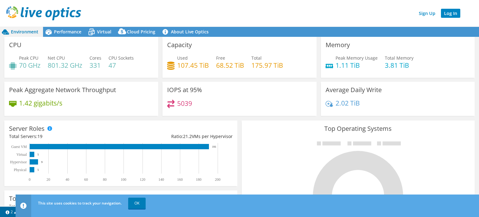
click at [453, 16] on link "Log In" at bounding box center [450, 13] width 19 height 9
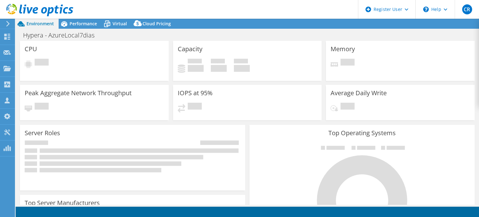
select select "SouthAmerica"
select select "BRL"
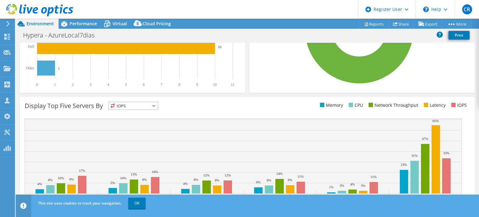
scroll to position [216, 0]
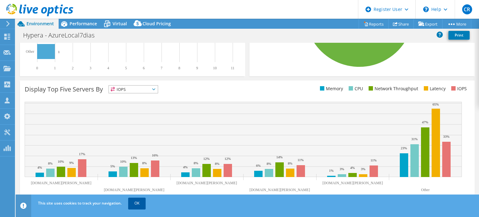
click at [137, 204] on link "OK" at bounding box center [136, 202] width 17 height 11
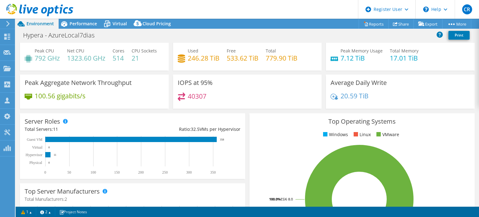
scroll to position [0, 0]
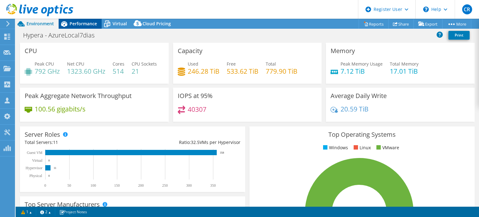
click at [85, 22] on span "Performance" at bounding box center [83, 24] width 27 height 6
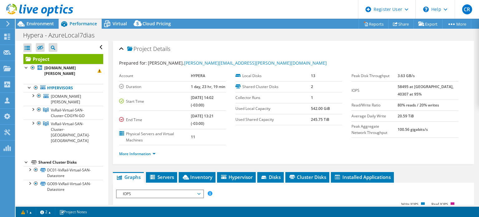
click at [8, 23] on use at bounding box center [7, 24] width 3 height 6
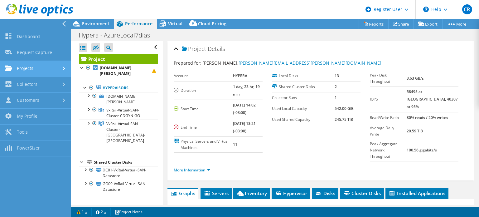
click at [31, 70] on link "Projects" at bounding box center [35, 69] width 71 height 16
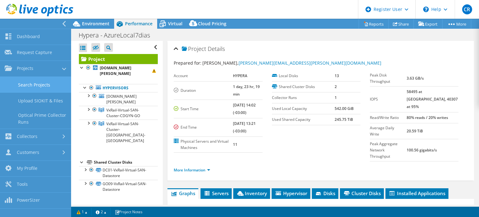
click at [36, 86] on link "Search Projects" at bounding box center [35, 85] width 71 height 16
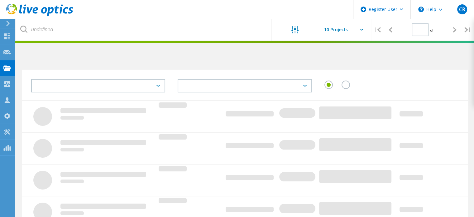
type input "1"
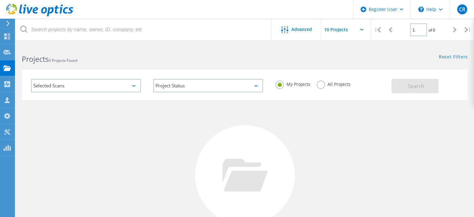
click at [36, 86] on div "Selected Scans" at bounding box center [86, 85] width 110 height 13
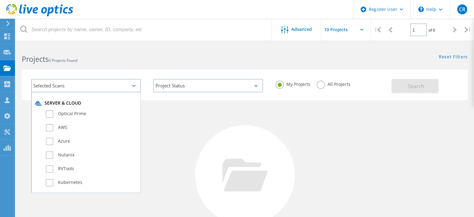
click at [161, 126] on div "No Projects Found Try refining your search." at bounding box center [245, 180] width 446 height 161
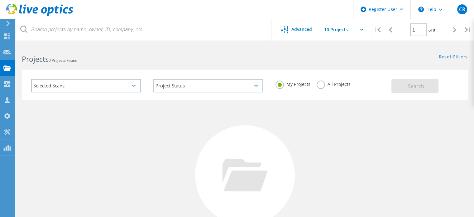
click at [322, 85] on label "All Projects" at bounding box center [334, 83] width 34 height 6
click at [0, 0] on input "All Projects" at bounding box center [0, 0] width 0 height 0
click at [123, 89] on div "Selected Scans" at bounding box center [86, 85] width 110 height 13
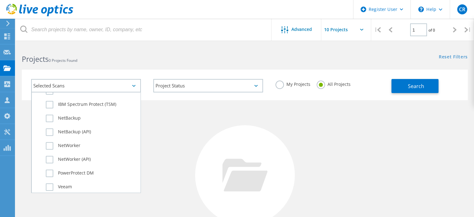
scroll to position [430, 0]
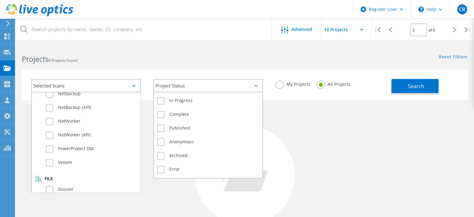
click at [192, 88] on div "Project Status" at bounding box center [208, 85] width 110 height 13
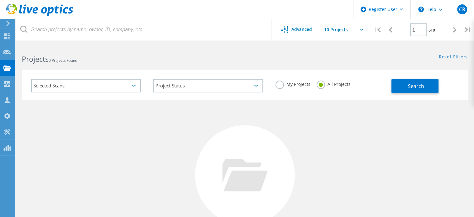
click at [301, 116] on div "No Projects Found Try refining your search." at bounding box center [245, 180] width 446 height 161
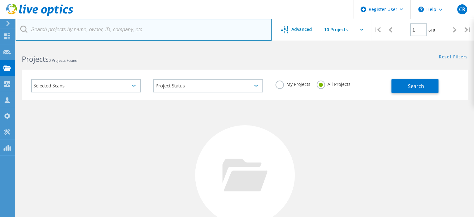
click at [103, 26] on input "text" at bounding box center [144, 30] width 256 height 22
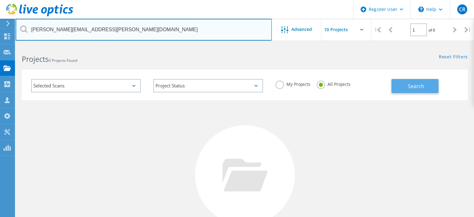
type input "[PERSON_NAME][EMAIL_ADDRESS][PERSON_NAME][DOMAIN_NAME]"
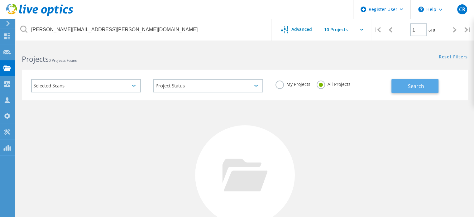
click at [402, 89] on button "Search" at bounding box center [415, 86] width 47 height 14
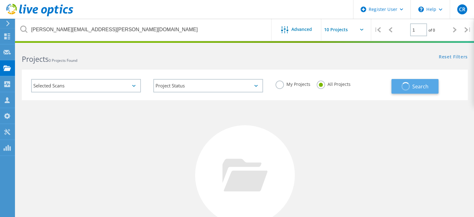
click at [402, 89] on button "Search" at bounding box center [415, 86] width 47 height 15
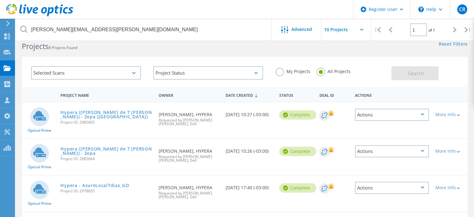
scroll to position [12, 0]
click at [131, 111] on link "Hypera (Coleta de 7 dias) - Zepa (Barueri)" at bounding box center [106, 114] width 92 height 9
click at [119, 148] on link "Hypera ([PERSON_NAME] de 7 [PERSON_NAME]) - Zepa" at bounding box center [106, 151] width 92 height 9
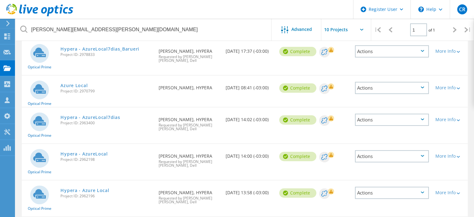
scroll to position [185, 0]
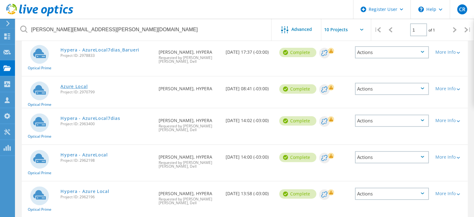
click at [80, 84] on link "Azure Local" at bounding box center [73, 86] width 27 height 4
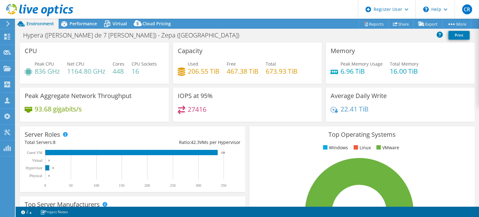
select select "SouthAmerica"
select select "USD"
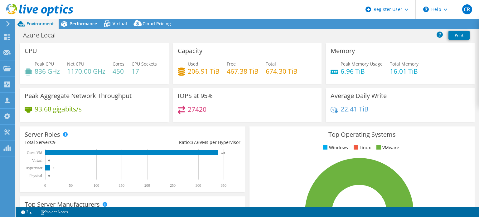
select select "SouthAmerica"
select select "BRL"
click at [80, 22] on span "Performance" at bounding box center [83, 24] width 27 height 6
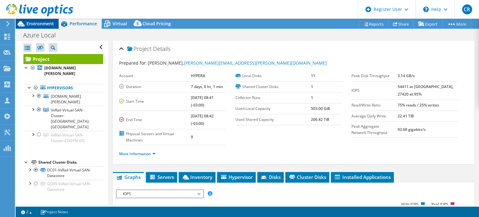
click at [42, 24] on span "Environment" at bounding box center [40, 24] width 27 height 6
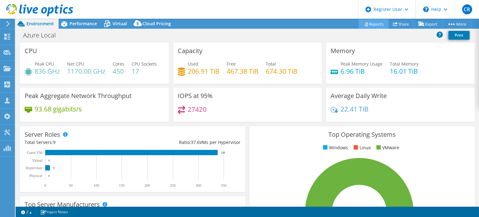
click at [370, 26] on link "Reports" at bounding box center [374, 24] width 30 height 10
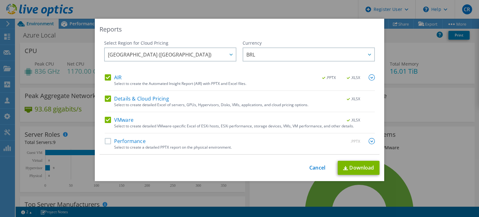
click at [418, 113] on div "Reports Select Region for Cloud Pricing Asia Pacific (Hong Kong) Asia Pacific (…" at bounding box center [239, 108] width 479 height 179
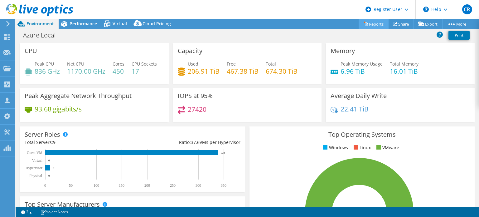
click at [371, 23] on link "Reports" at bounding box center [374, 24] width 30 height 10
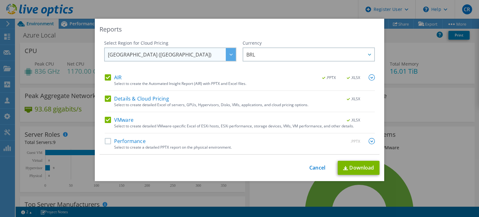
click at [205, 52] on span "[GEOGRAPHIC_DATA] ([GEOGRAPHIC_DATA])" at bounding box center [172, 54] width 128 height 13
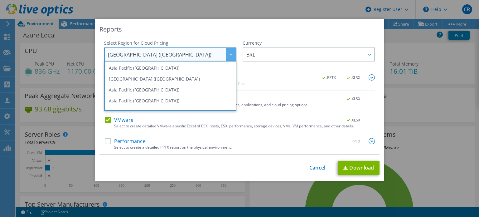
click at [205, 52] on span "[GEOGRAPHIC_DATA] ([GEOGRAPHIC_DATA])" at bounding box center [172, 54] width 128 height 13
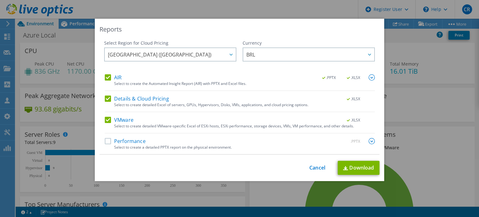
click at [108, 141] on label "Performance" at bounding box center [125, 141] width 41 height 6
click at [0, 0] on input "Performance" at bounding box center [0, 0] width 0 height 0
click at [360, 171] on link "Download" at bounding box center [359, 168] width 42 height 14
click at [433, 109] on div "Reports Select Region for Cloud Pricing Asia Pacific (Hong Kong) Asia Pacific (…" at bounding box center [239, 108] width 479 height 179
